Goal: Information Seeking & Learning: Find specific fact

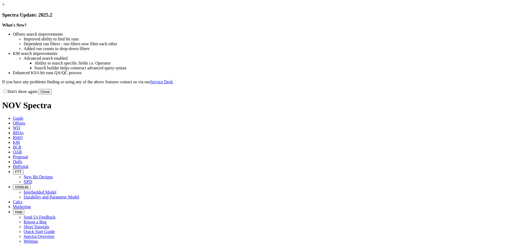
click at [52, 95] on button "Close" at bounding box center [44, 92] width 13 height 6
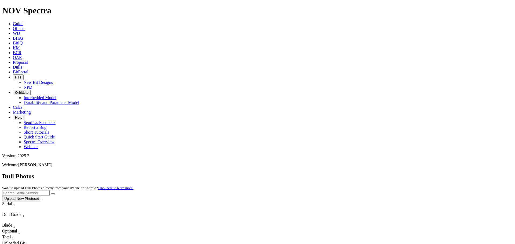
scroll to position [748, 0]
click at [50, 190] on input "text" at bounding box center [25, 193] width 47 height 6
click at [51, 194] on button "submit" at bounding box center [53, 195] width 4 height 2
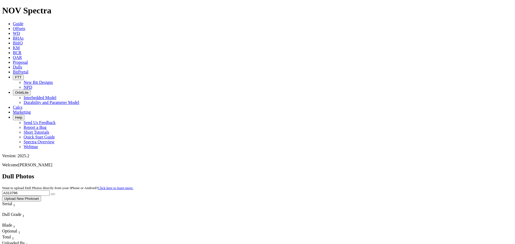
drag, startPoint x: 410, startPoint y: 23, endPoint x: 360, endPoint y: 21, distance: 49.6
click at [360, 173] on div "Dull Photos Want to upload Dull Photos directly from your iPhone or Android? Cl…" at bounding box center [257, 187] width 511 height 29
type input "A317133"
click at [51, 194] on button "submit" at bounding box center [53, 195] width 4 height 2
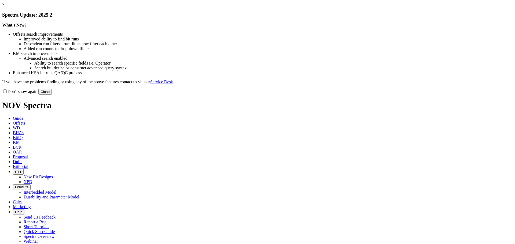
click at [52, 95] on button "Close" at bounding box center [44, 92] width 13 height 6
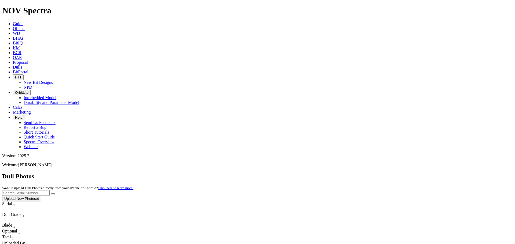
click at [50, 190] on input "text" at bounding box center [25, 193] width 47 height 6
click at [51, 194] on button "submit" at bounding box center [53, 195] width 4 height 2
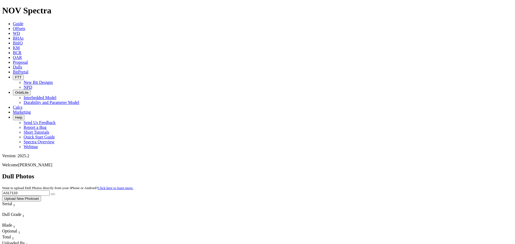
drag, startPoint x: 406, startPoint y: 25, endPoint x: 361, endPoint y: 27, distance: 45.1
click at [361, 173] on div "Dull Photos Want to upload Dull Photos directly from your iPhone or Android? Cl…" at bounding box center [257, 187] width 511 height 29
click at [51, 194] on button "submit" at bounding box center [53, 195] width 4 height 2
drag, startPoint x: 407, startPoint y: 24, endPoint x: 330, endPoint y: 22, distance: 76.4
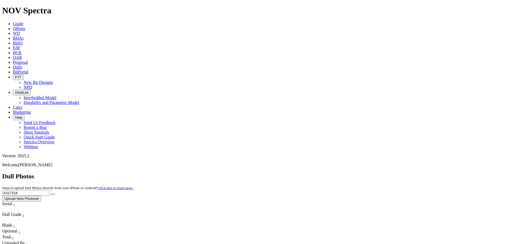
click at [330, 173] on div "Dull Photos Want to upload Dull Photos directly from your iPhone or Android? Cl…" at bounding box center [257, 187] width 511 height 29
click at [51, 194] on button "submit" at bounding box center [53, 195] width 4 height 2
drag, startPoint x: 408, startPoint y: 22, endPoint x: 396, endPoint y: 25, distance: 12.1
click at [50, 190] on input "A317145" at bounding box center [25, 193] width 47 height 6
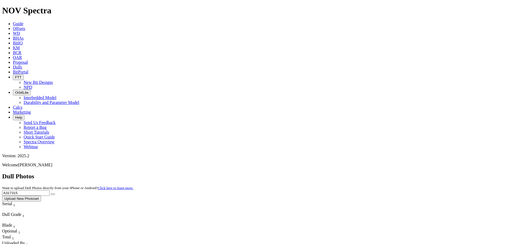
click at [51, 194] on button "submit" at bounding box center [53, 195] width 4 height 2
click at [50, 190] on input "A317315" at bounding box center [25, 193] width 47 height 6
click at [51, 194] on button "submit" at bounding box center [53, 195] width 4 height 2
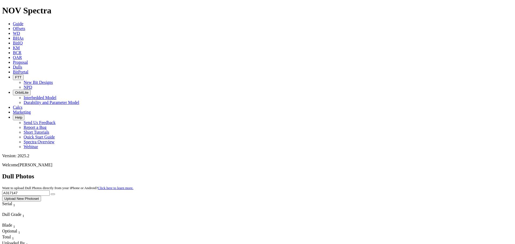
click at [50, 190] on input "A317147" at bounding box center [25, 193] width 47 height 6
click at [51, 194] on button "submit" at bounding box center [53, 195] width 4 height 2
drag, startPoint x: 413, startPoint y: 24, endPoint x: 396, endPoint y: 25, distance: 16.7
click at [50, 190] on input "A317139" at bounding box center [25, 193] width 47 height 6
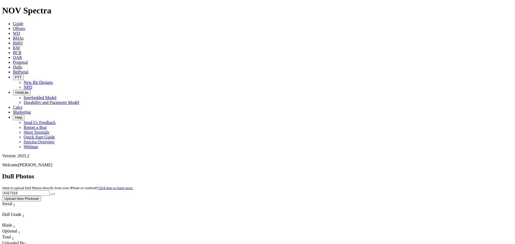
click at [51, 194] on button "submit" at bounding box center [53, 195] width 4 height 2
drag, startPoint x: 405, startPoint y: 24, endPoint x: 321, endPoint y: 23, distance: 84.0
click at [321, 173] on div "Dull Photos Want to upload Dull Photos directly from your iPhone or Android? Cl…" at bounding box center [257, 187] width 511 height 29
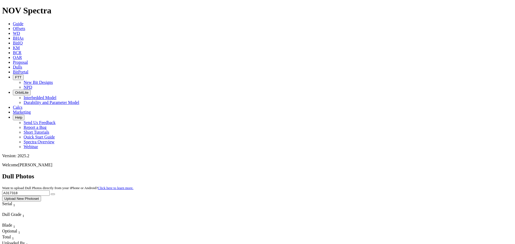
click at [51, 194] on button "submit" at bounding box center [53, 195] width 4 height 2
click at [50, 190] on input "A317318" at bounding box center [25, 193] width 47 height 6
type input "A317889"
click at [51, 194] on button "submit" at bounding box center [53, 195] width 4 height 2
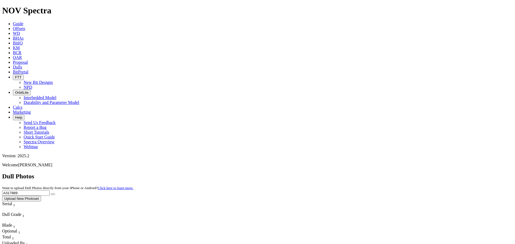
drag, startPoint x: 413, startPoint y: 21, endPoint x: 361, endPoint y: 14, distance: 52.5
click at [364, 173] on div "Dull Photos Want to upload Dull Photos directly from your iPhone or Android? Cl…" at bounding box center [257, 187] width 511 height 29
click at [51, 194] on button "submit" at bounding box center [53, 195] width 4 height 2
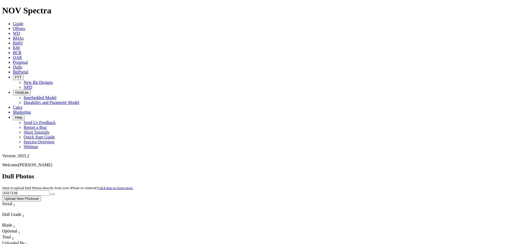
click at [50, 190] on input "A317139" at bounding box center [25, 193] width 47 height 6
type input "A317135"
click at [51, 194] on button "submit" at bounding box center [53, 195] width 4 height 2
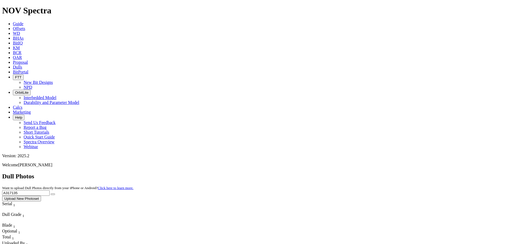
click at [50, 190] on input "A317135" at bounding box center [25, 193] width 47 height 6
drag, startPoint x: 274, startPoint y: 24, endPoint x: 268, endPoint y: 24, distance: 6.4
click at [268, 173] on div "Dull Photos Want to upload Dull Photos directly from your iPhone or Android? Cl…" at bounding box center [257, 187] width 511 height 29
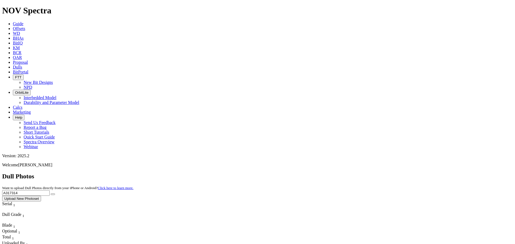
click at [51, 194] on button "submit" at bounding box center [53, 195] width 4 height 2
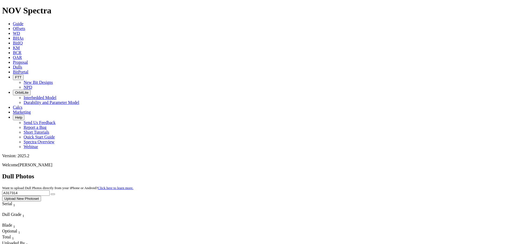
click at [50, 190] on input "A317314" at bounding box center [25, 193] width 47 height 6
type input "A317888"
click at [51, 194] on button "submit" at bounding box center [53, 195] width 4 height 2
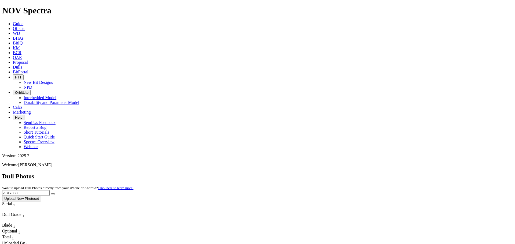
drag, startPoint x: 426, startPoint y: 23, endPoint x: 397, endPoint y: 24, distance: 29.5
click at [50, 190] on input "A317888" at bounding box center [25, 193] width 47 height 6
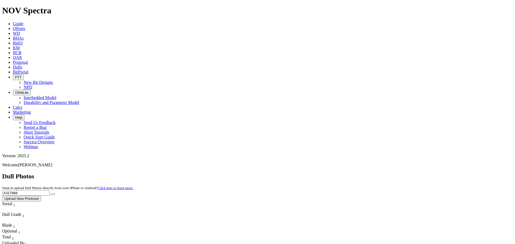
click at [50, 190] on input "A317888" at bounding box center [25, 193] width 47 height 6
click at [50, 190] on input "text" at bounding box center [25, 193] width 47 height 6
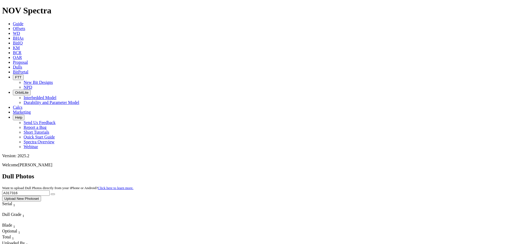
type input "A317316"
click at [51, 194] on button "submit" at bounding box center [53, 195] width 4 height 2
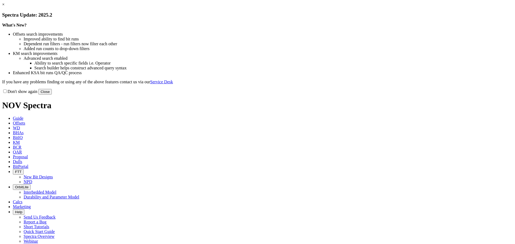
click at [52, 95] on button "Close" at bounding box center [44, 92] width 13 height 6
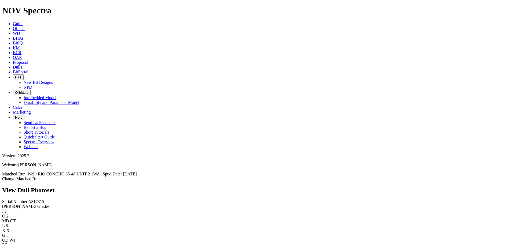
scroll to position [967, 0]
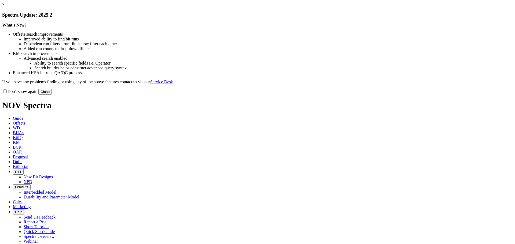
click at [52, 95] on button "Close" at bounding box center [44, 92] width 13 height 6
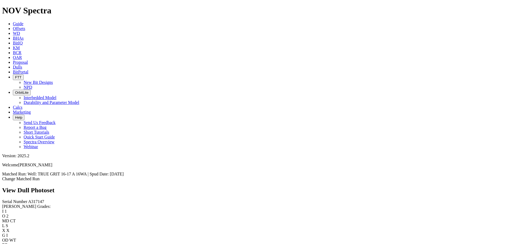
scroll to position [823, 0]
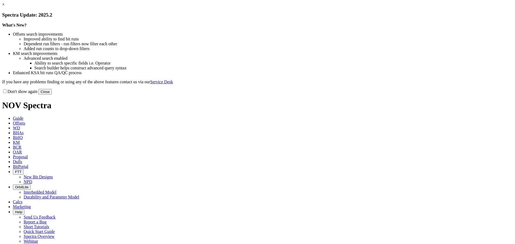
click at [52, 95] on button "Close" at bounding box center [44, 92] width 13 height 6
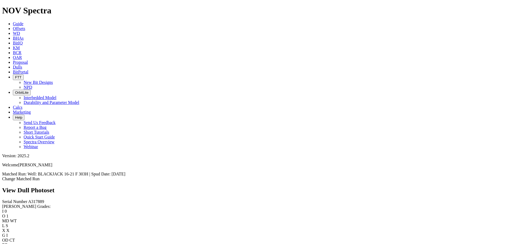
scroll to position [402, 0]
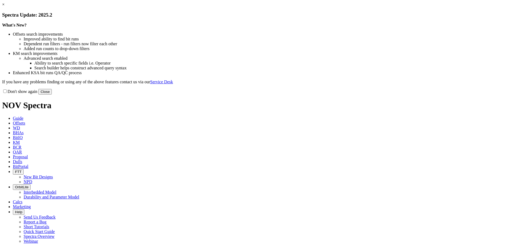
click at [52, 95] on button "Close" at bounding box center [44, 92] width 13 height 6
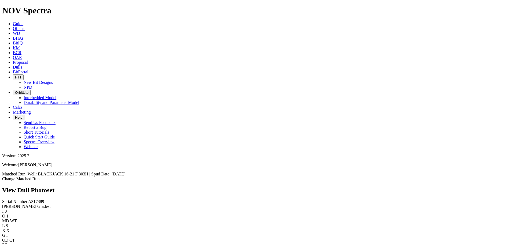
scroll to position [644, 0]
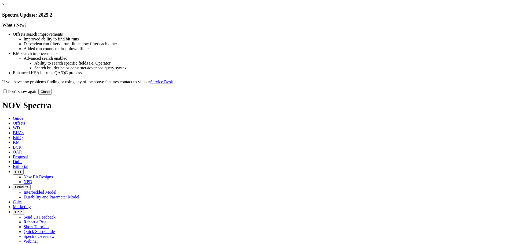
click at [52, 95] on button "Close" at bounding box center [44, 92] width 13 height 6
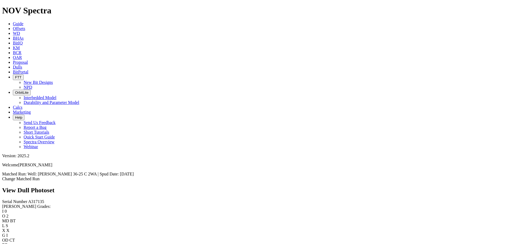
scroll to position [644, 0]
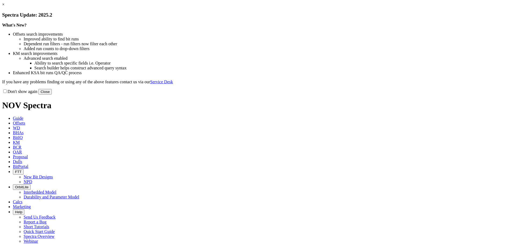
click at [52, 95] on button "Close" at bounding box center [44, 92] width 13 height 6
click at [371, 95] on div "Don't show again Close" at bounding box center [257, 92] width 511 height 6
click at [52, 95] on button "Close" at bounding box center [44, 92] width 13 height 6
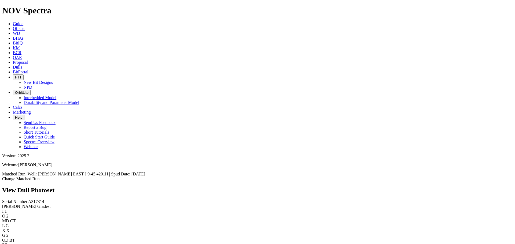
scroll to position [966, 0]
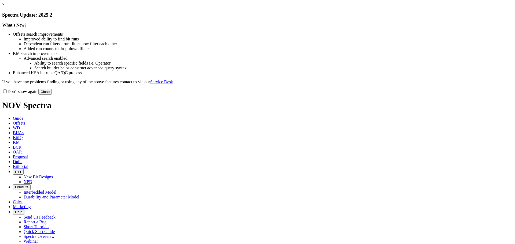
click at [52, 95] on button "Close" at bounding box center [44, 92] width 13 height 6
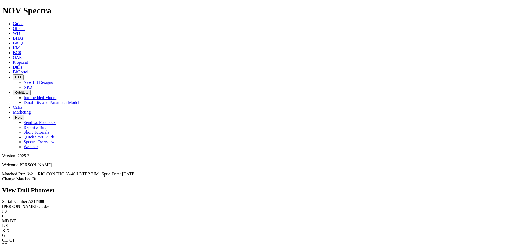
scroll to position [617, 0]
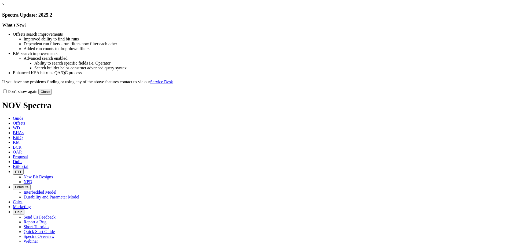
click at [52, 95] on button "Close" at bounding box center [44, 92] width 13 height 6
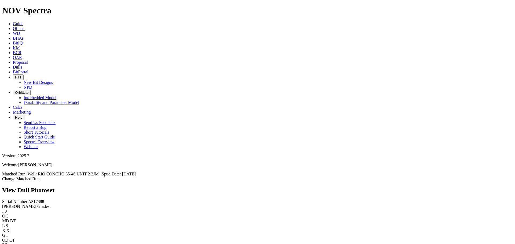
scroll to position [670, 0]
